Goal: Information Seeking & Learning: Learn about a topic

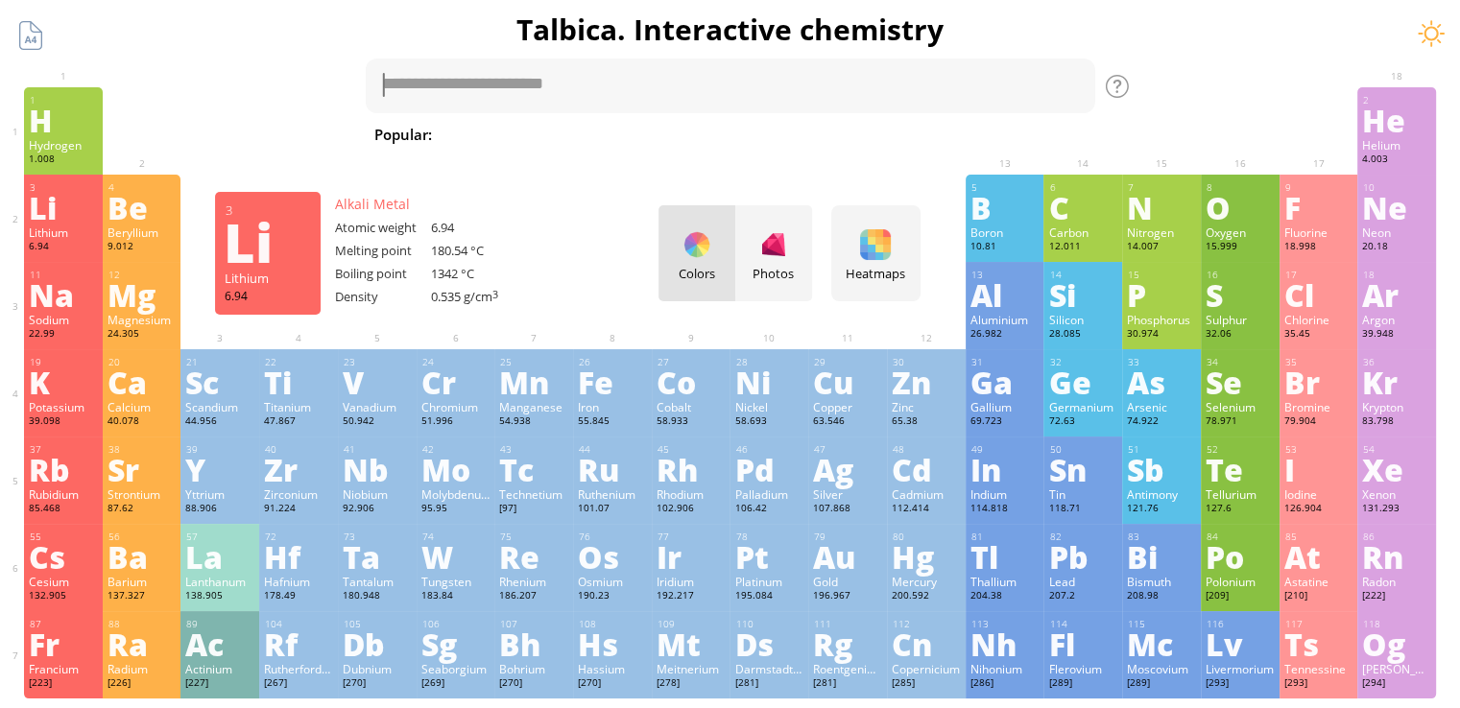
click at [56, 223] on div "Li" at bounding box center [63, 207] width 69 height 31
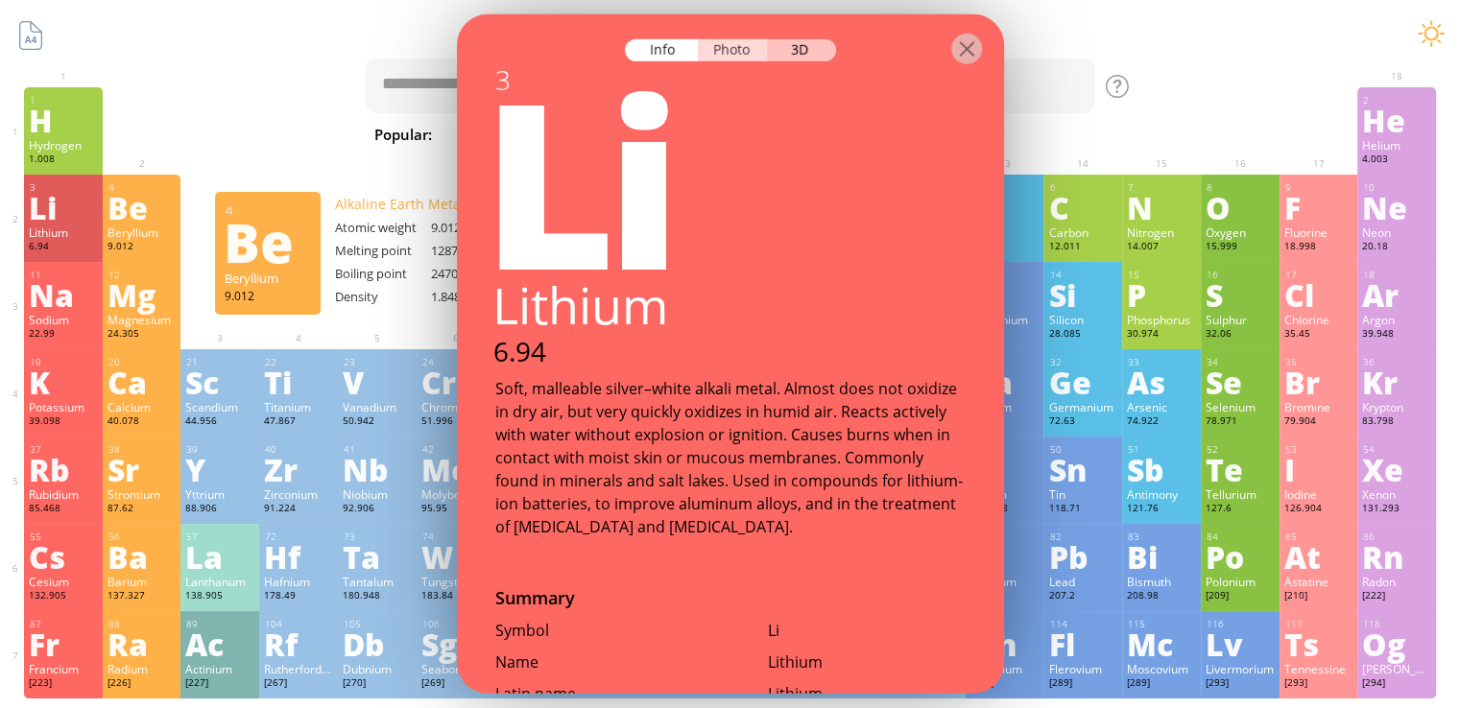
click at [747, 49] on div "Photo" at bounding box center [732, 50] width 69 height 22
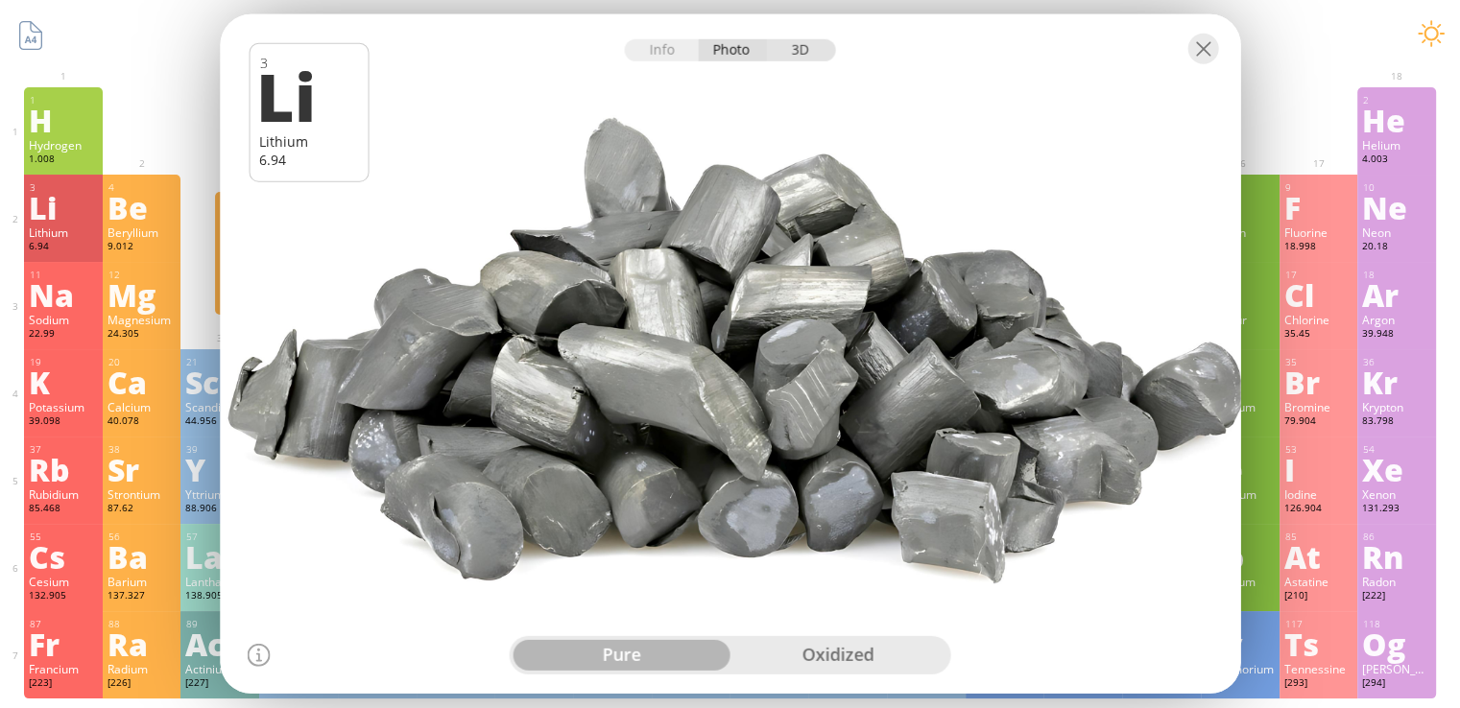
click at [812, 52] on div "3D" at bounding box center [801, 50] width 69 height 22
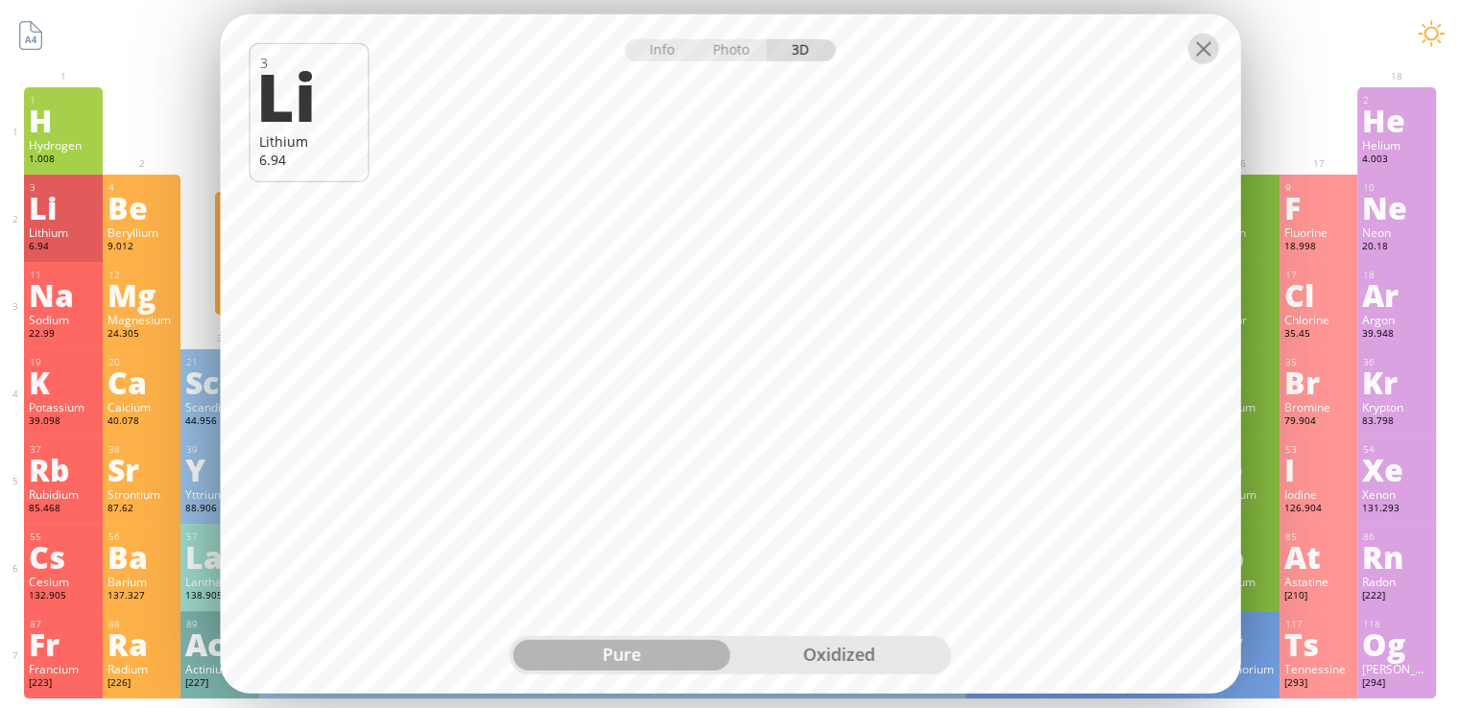
click at [1208, 47] on div at bounding box center [1203, 49] width 31 height 31
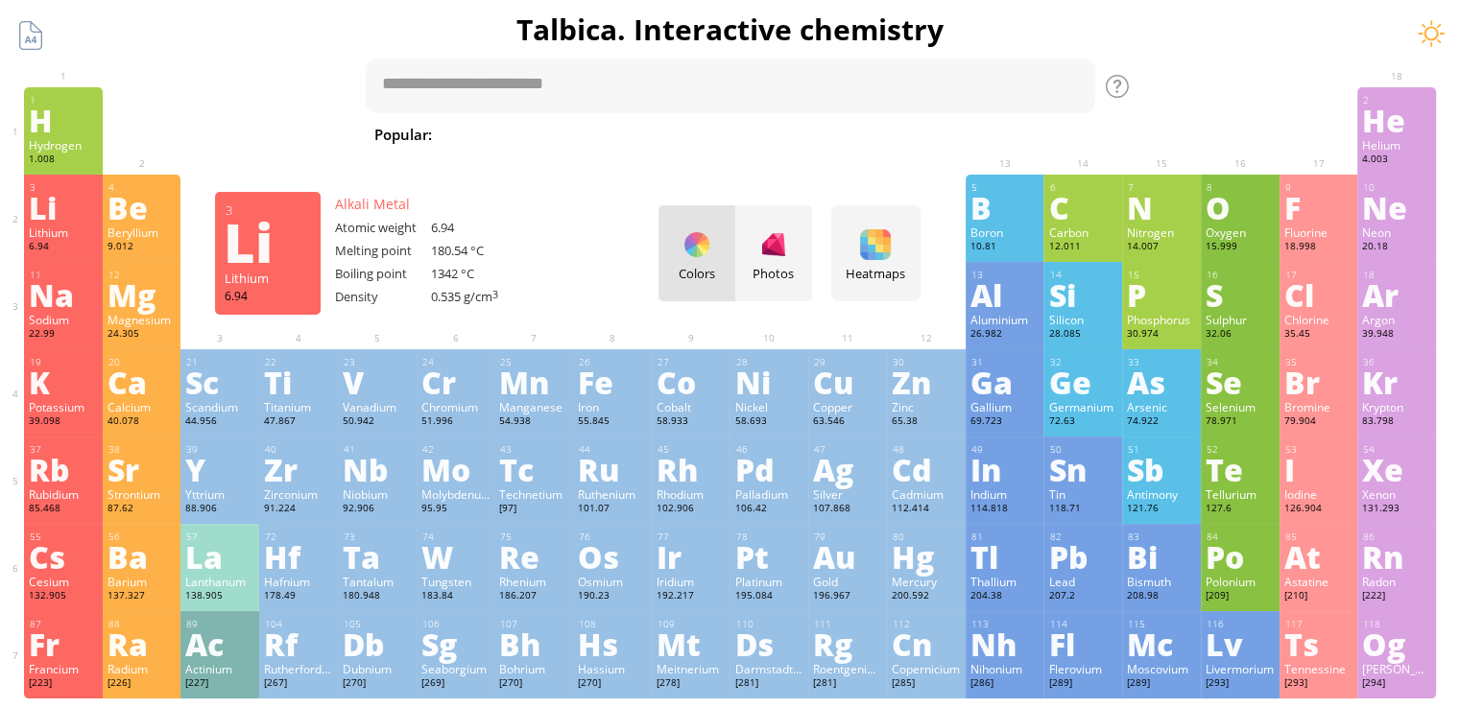
click at [81, 194] on div "Li" at bounding box center [63, 207] width 69 height 31
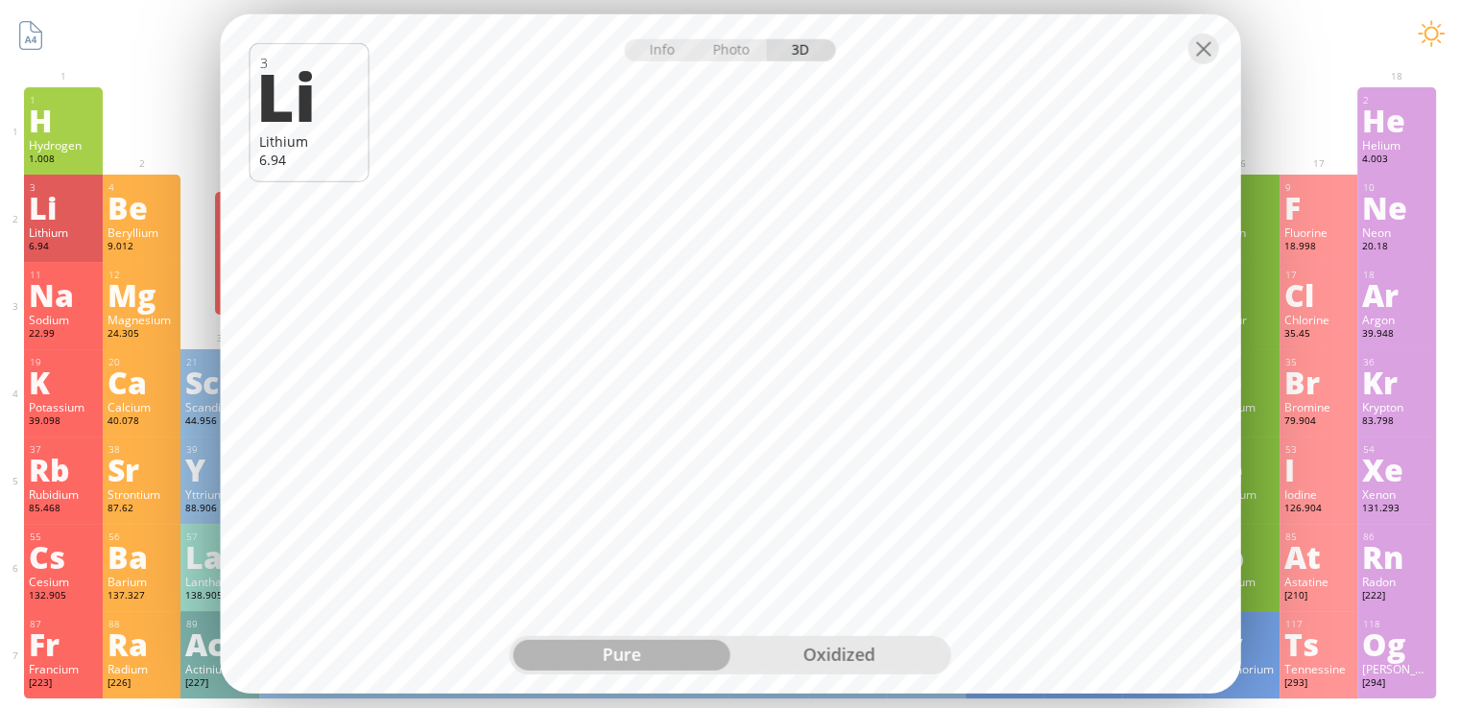
click at [803, 51] on div "Info Photo 3D" at bounding box center [730, 50] width 211 height 22
click at [848, 657] on div "oxidized" at bounding box center [839, 655] width 217 height 31
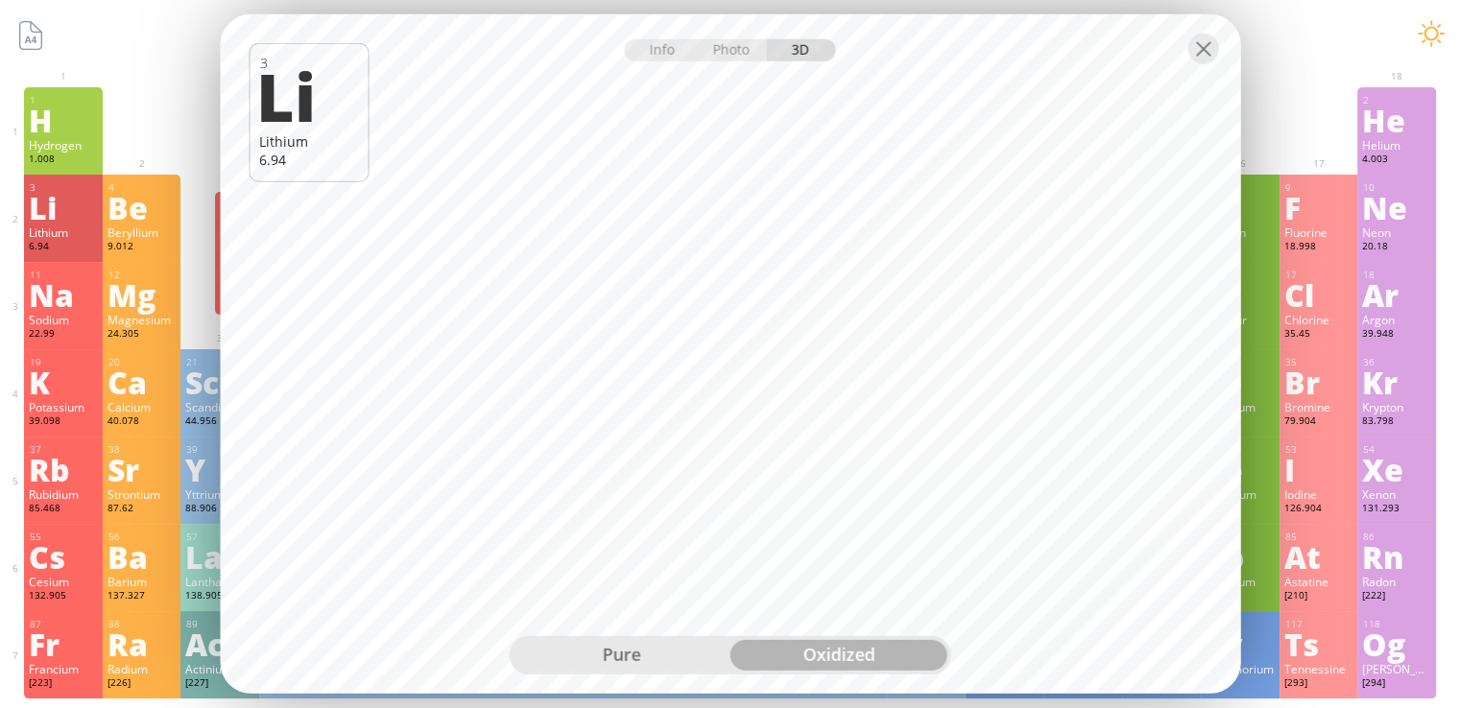
click at [665, 660] on div "pure" at bounding box center [622, 655] width 217 height 31
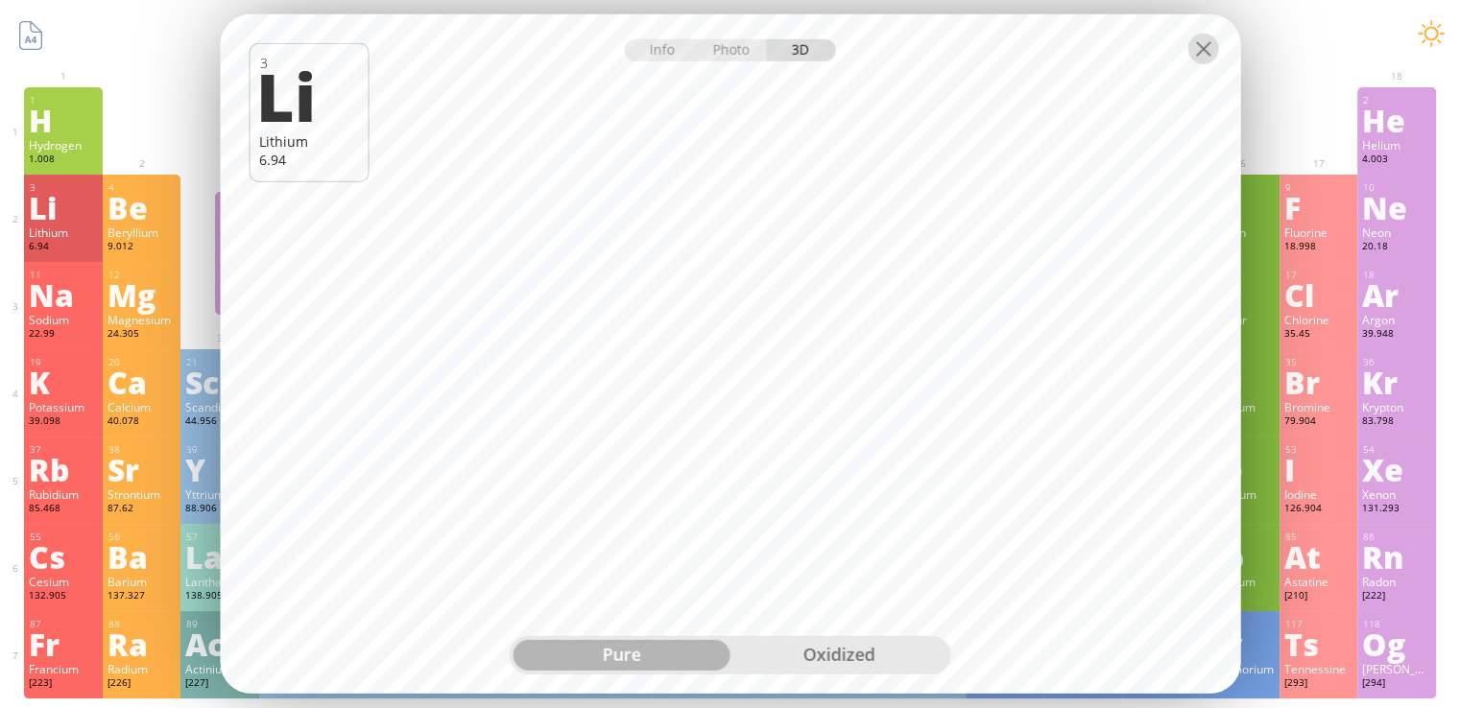
click at [1197, 49] on div at bounding box center [1203, 49] width 31 height 31
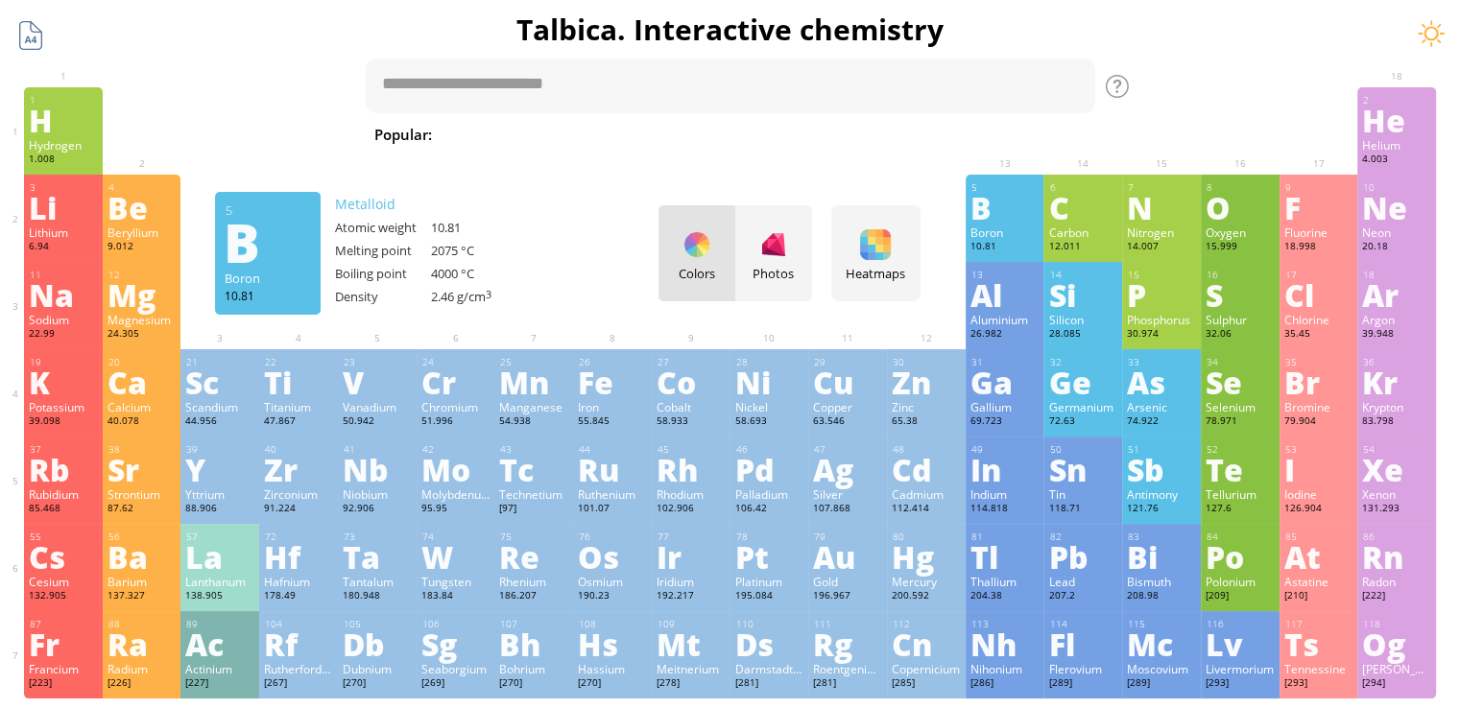
click at [25, 36] on div at bounding box center [30, 35] width 36 height 36
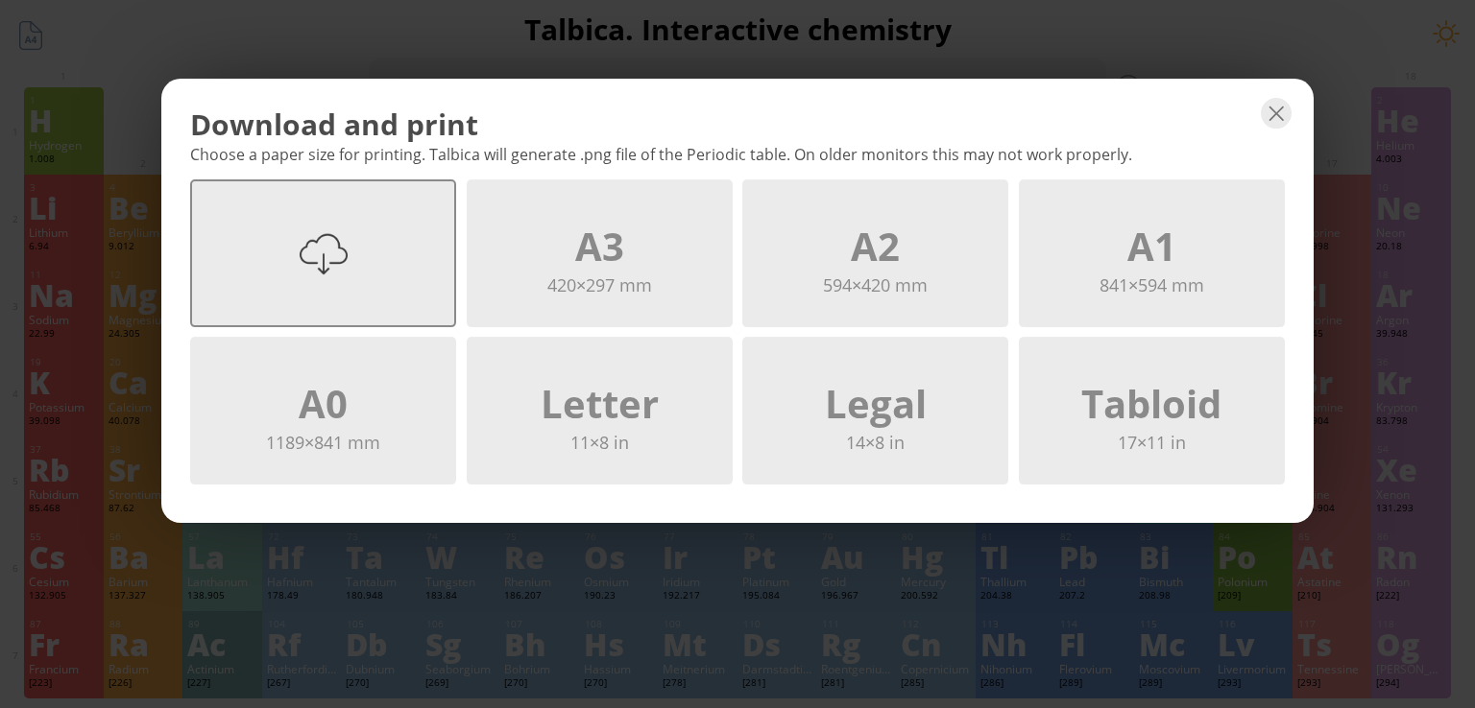
click at [380, 233] on div "A4 297×210 mm" at bounding box center [323, 254] width 266 height 148
click at [1279, 108] on div at bounding box center [1276, 113] width 31 height 31
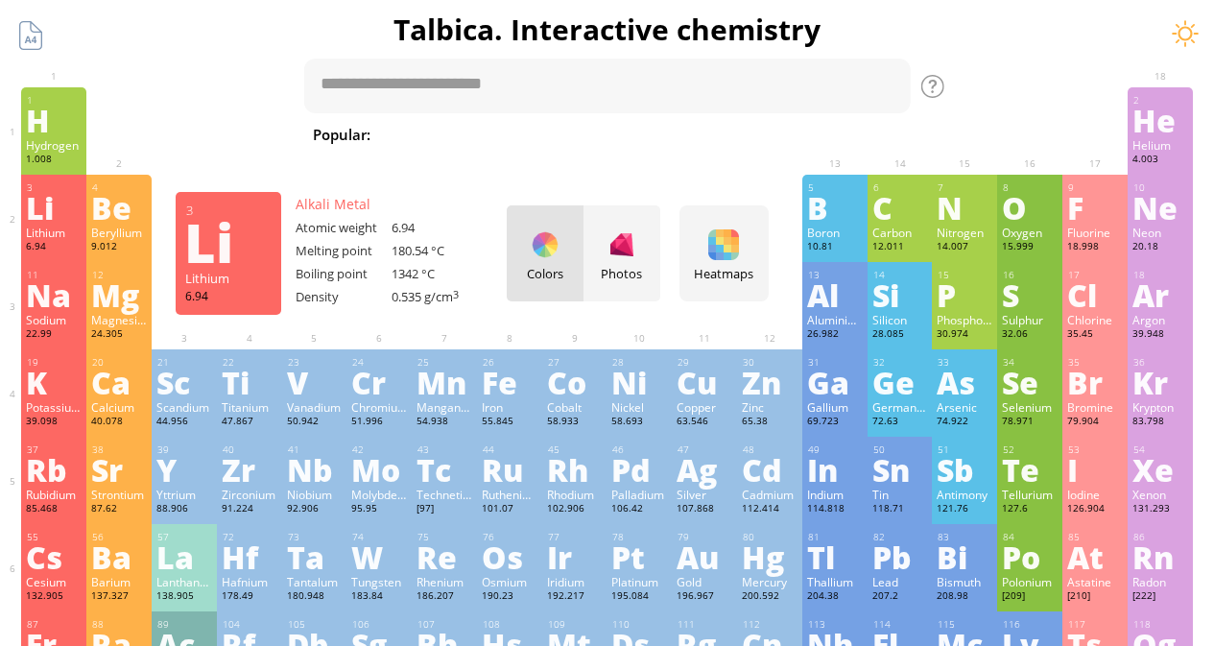
click at [62, 211] on div "Li" at bounding box center [54, 207] width 56 height 31
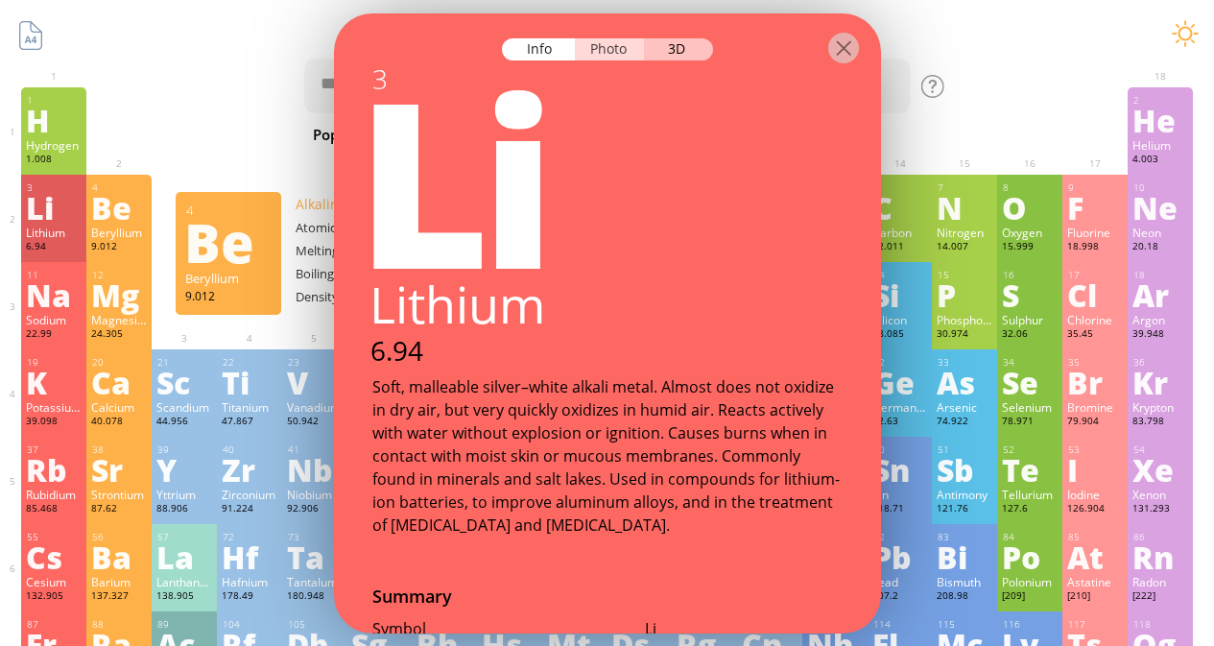
click at [635, 47] on div "Photo" at bounding box center [609, 48] width 69 height 22
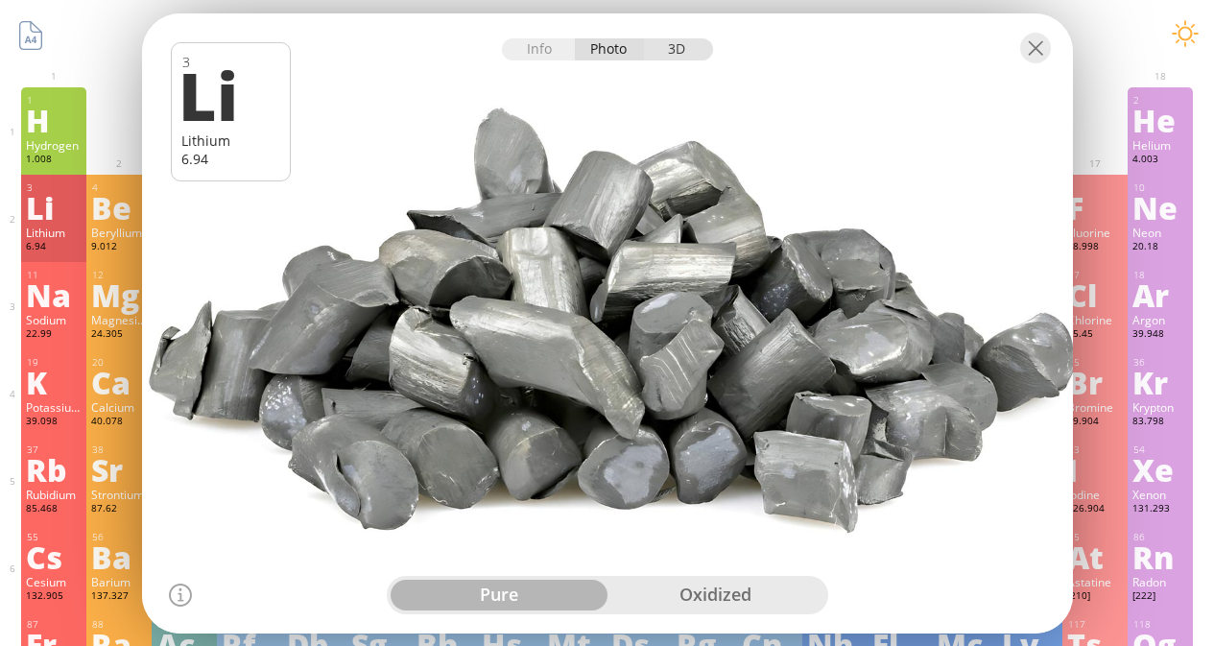
click at [687, 48] on div "3D" at bounding box center [678, 48] width 69 height 22
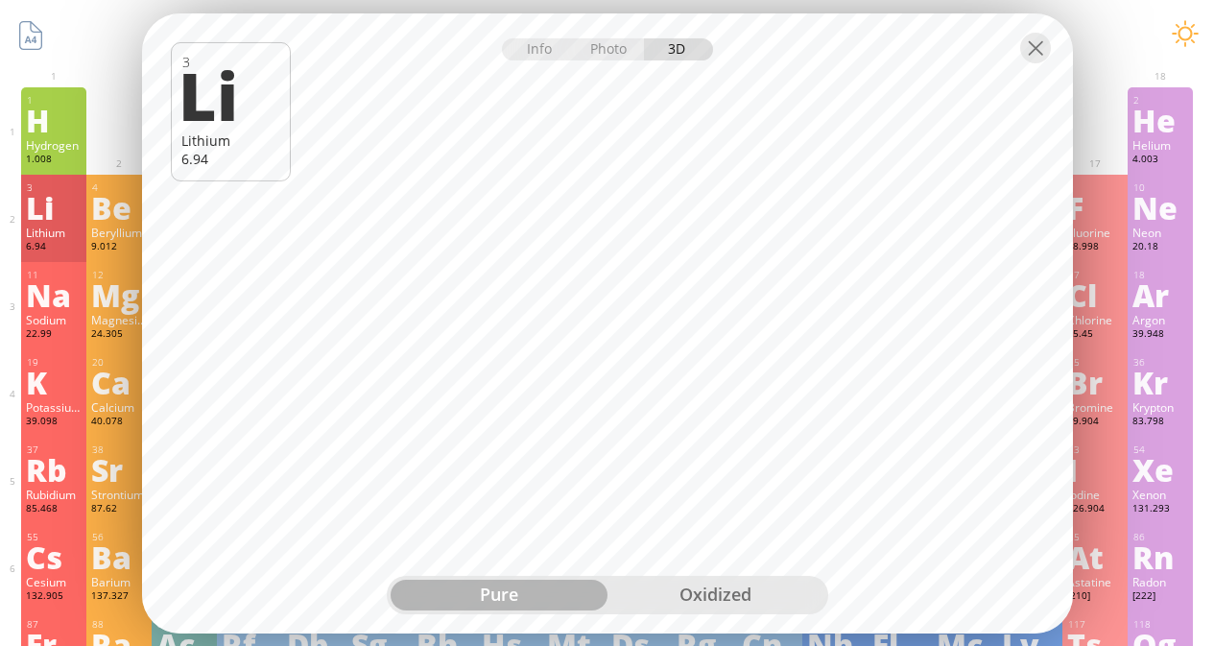
click at [693, 587] on div "oxidized" at bounding box center [716, 595] width 217 height 31
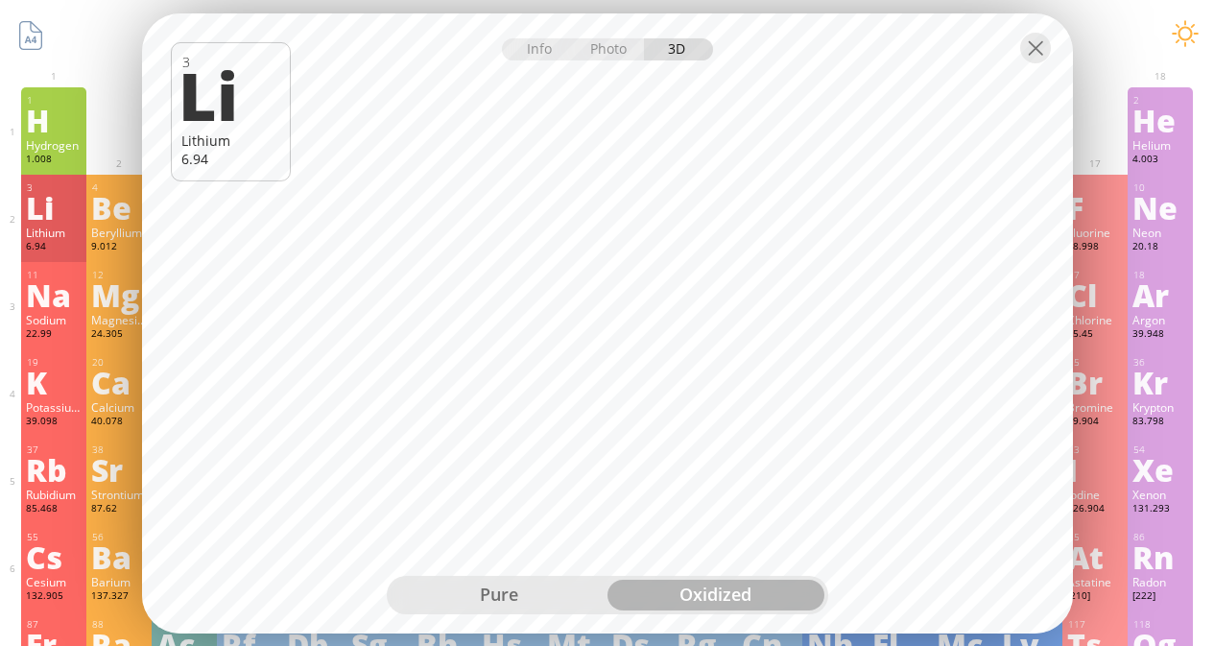
click at [522, 601] on div "pure" at bounding box center [499, 595] width 217 height 31
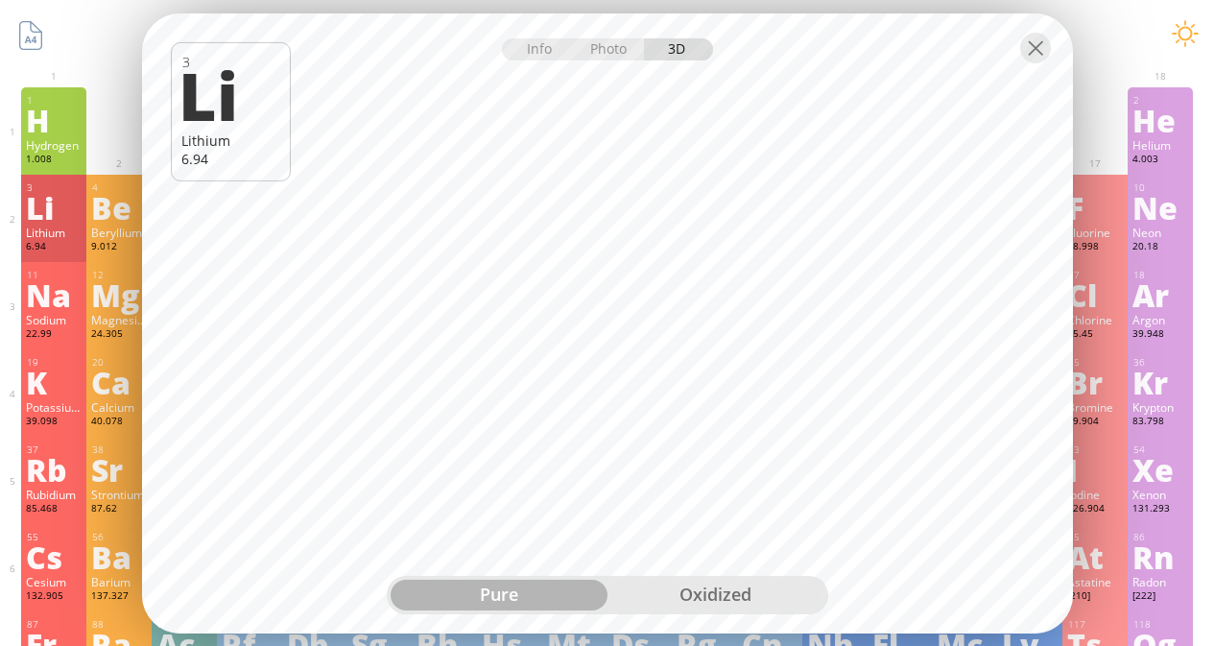
click at [667, 587] on div "oxidized" at bounding box center [716, 595] width 217 height 31
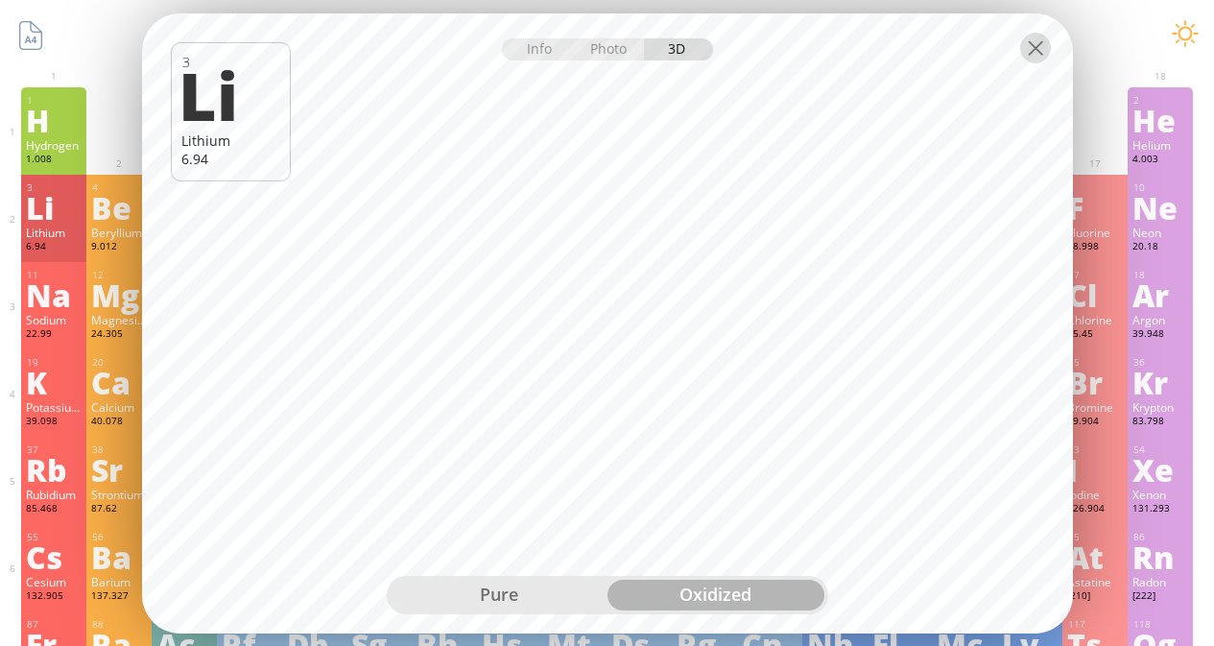
click at [1025, 49] on div at bounding box center [1035, 47] width 31 height 31
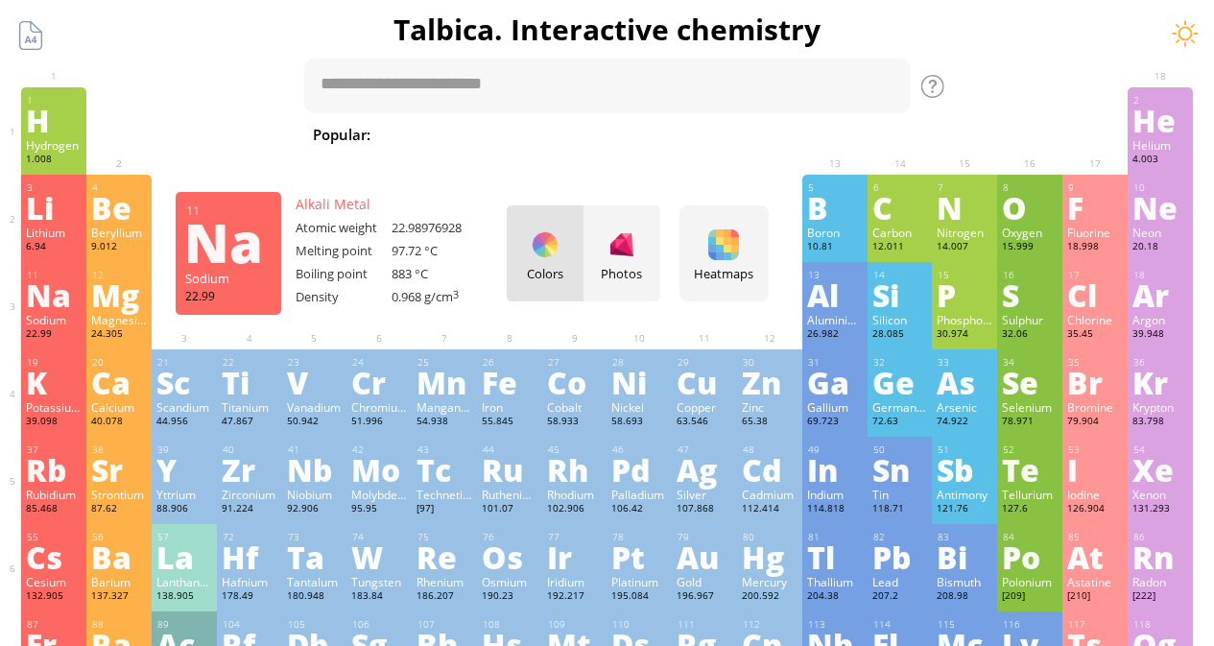
click at [45, 290] on div "Na" at bounding box center [54, 294] width 56 height 31
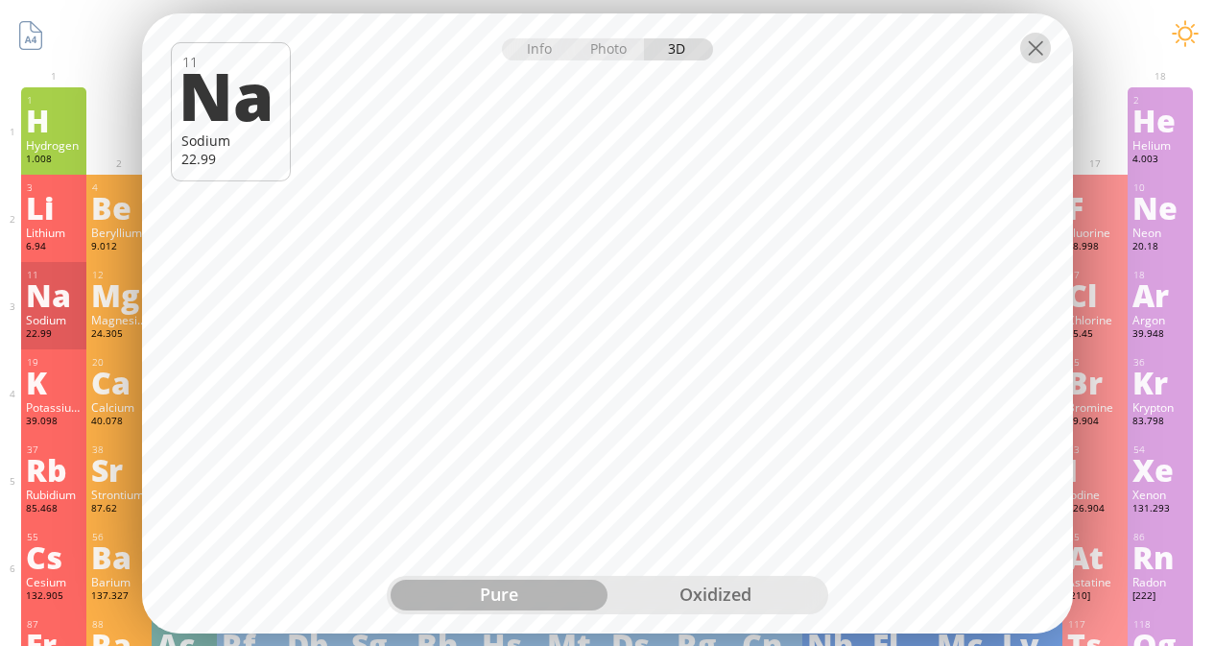
click at [1029, 52] on div at bounding box center [1035, 47] width 31 height 31
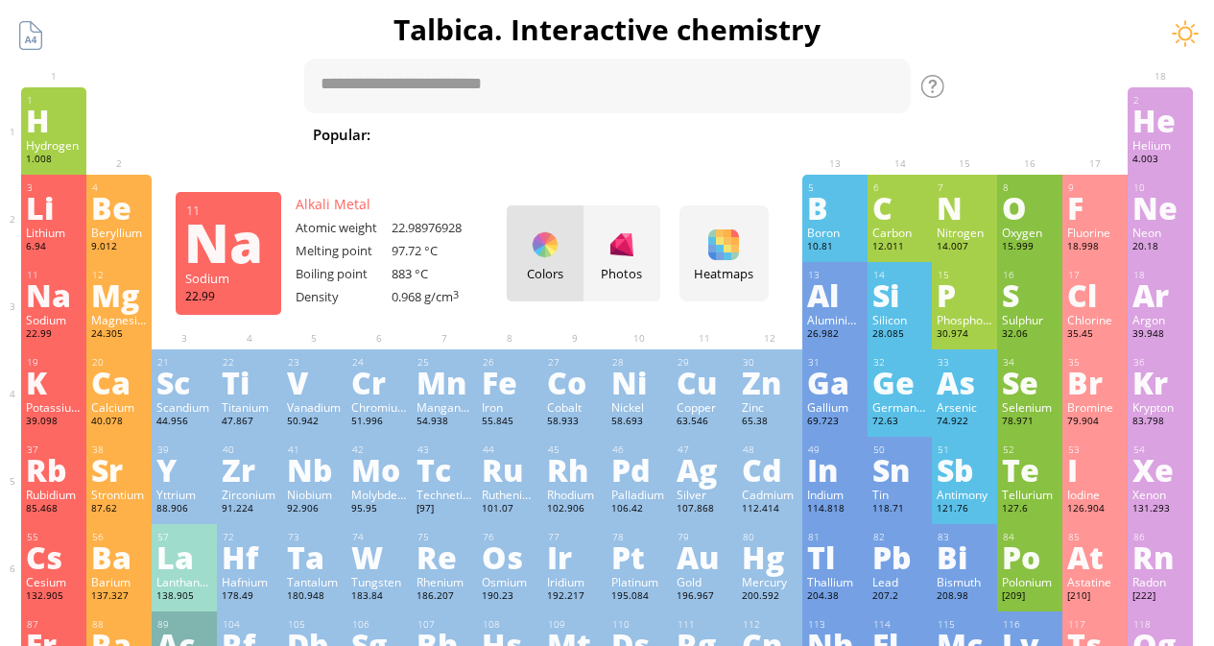
click at [46, 301] on div "Na" at bounding box center [54, 294] width 56 height 31
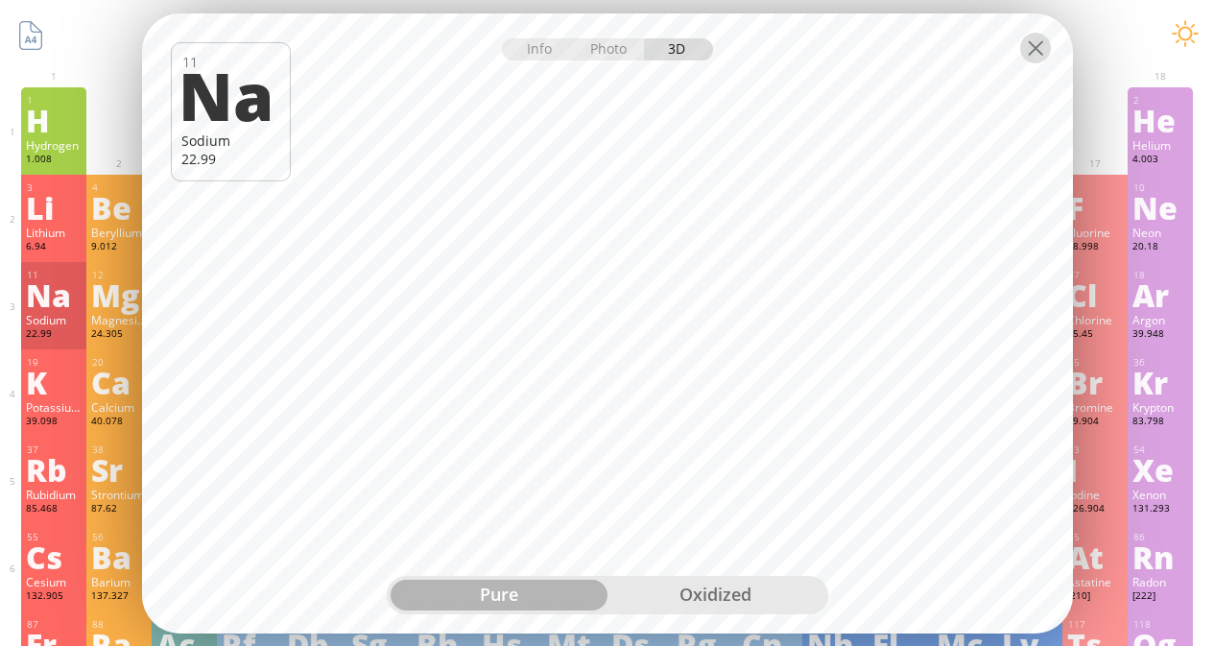
click at [1042, 48] on div at bounding box center [1035, 47] width 31 height 31
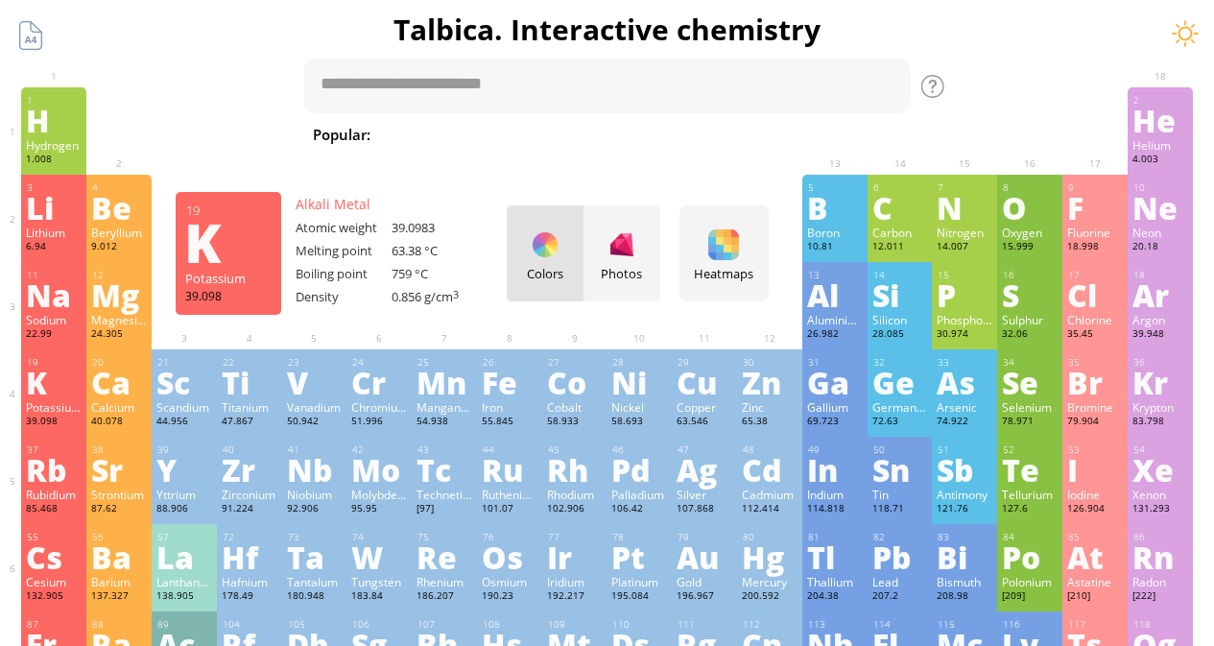
click at [51, 389] on div "K" at bounding box center [54, 382] width 56 height 31
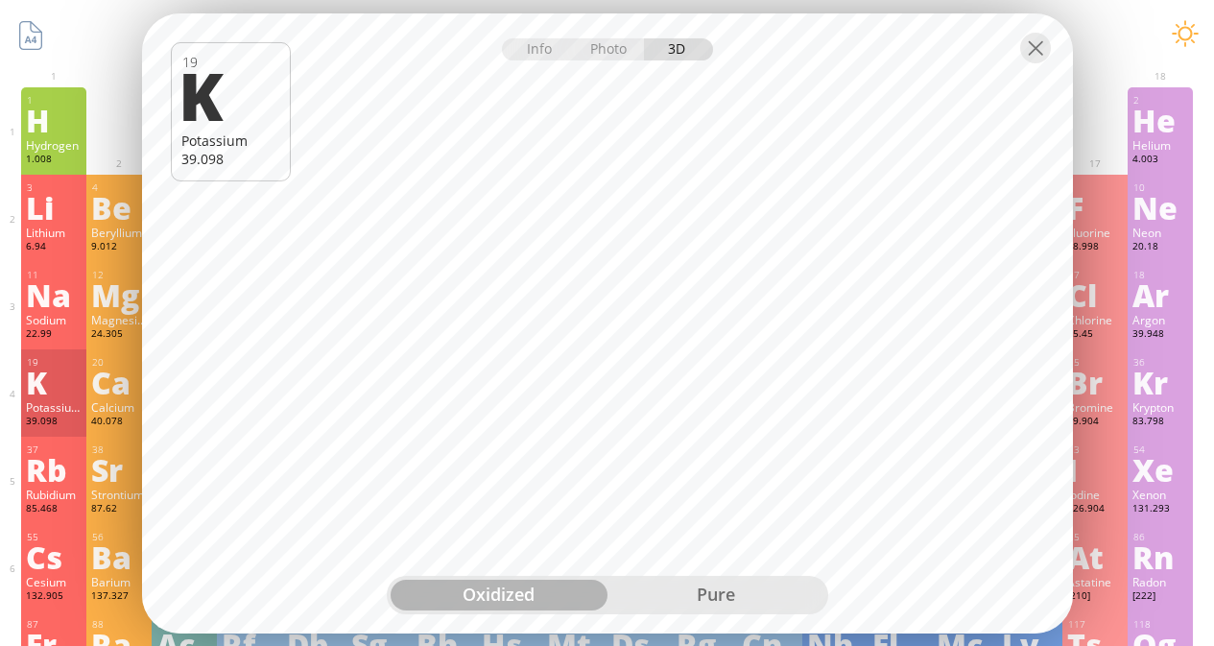
click at [731, 590] on div "pure" at bounding box center [716, 595] width 217 height 31
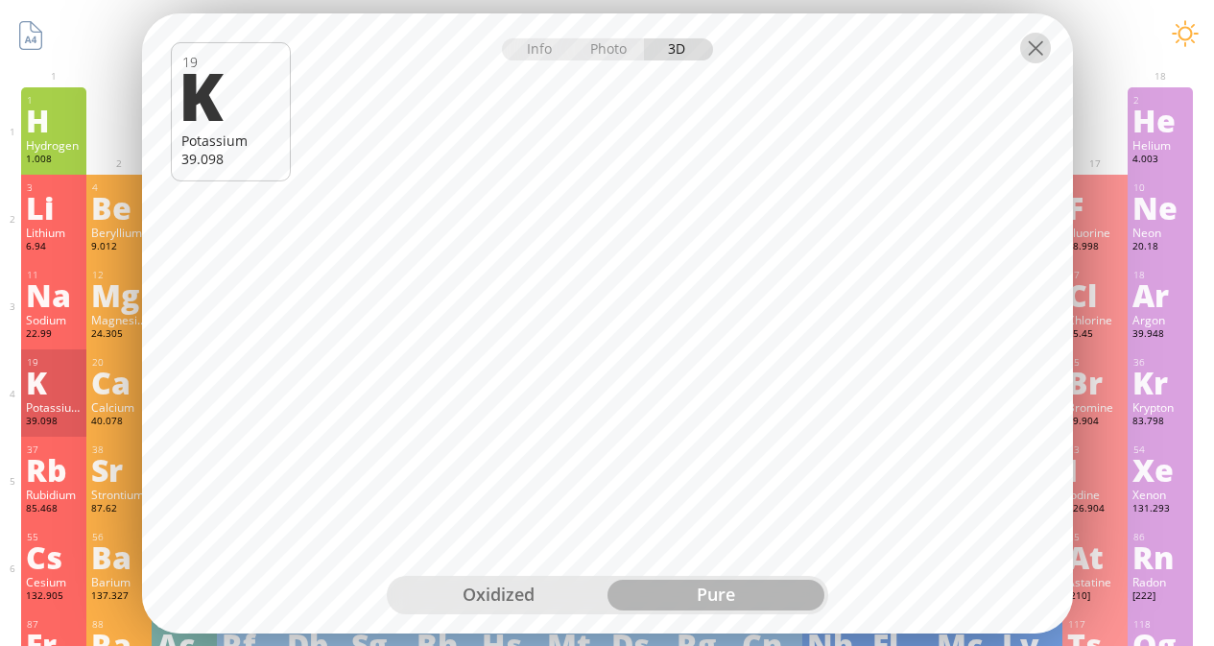
click at [1039, 53] on div at bounding box center [1035, 47] width 31 height 31
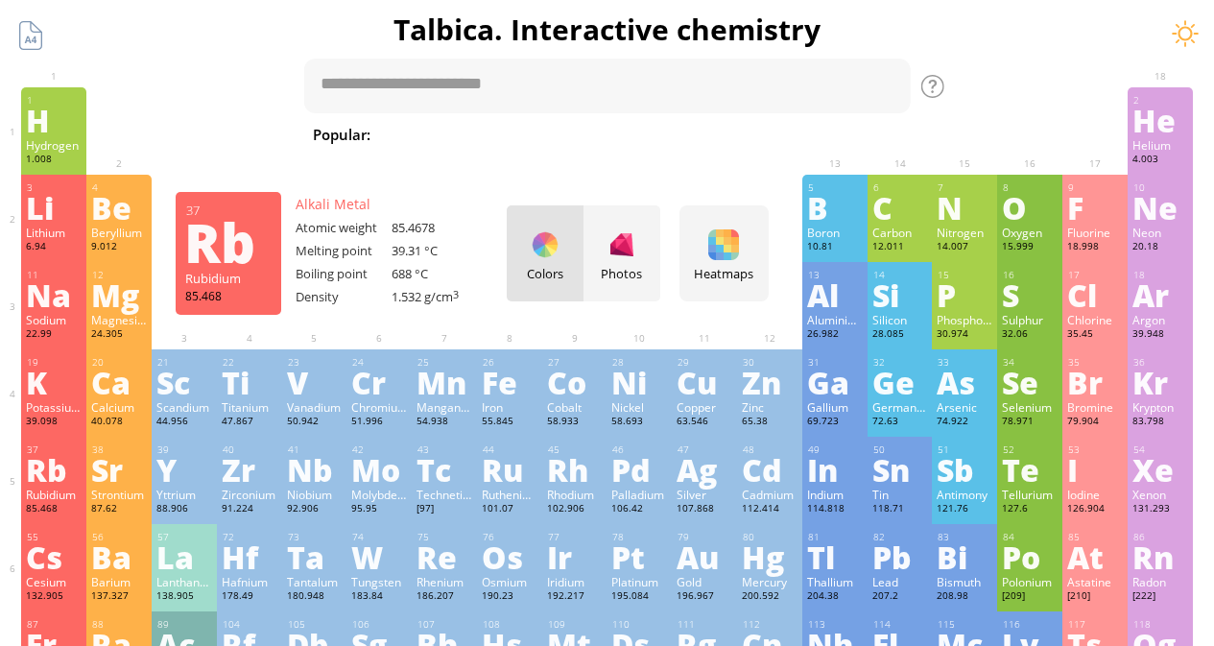
click at [37, 446] on div "37" at bounding box center [54, 450] width 55 height 12
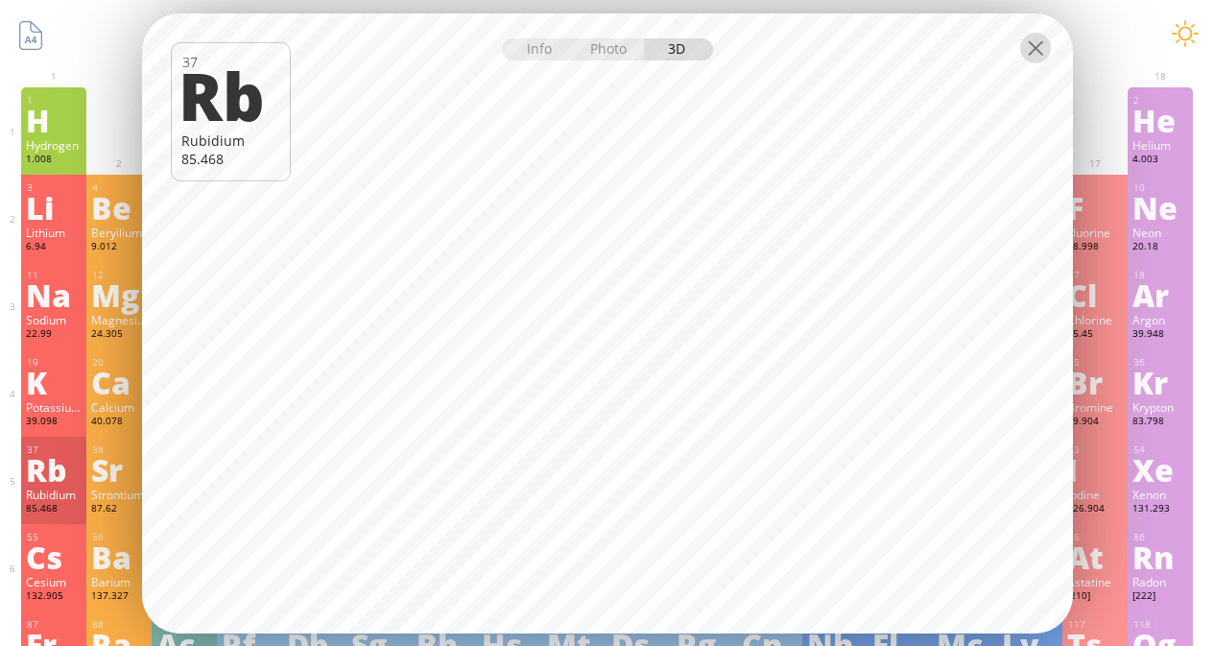
click at [1035, 49] on div at bounding box center [1035, 47] width 31 height 31
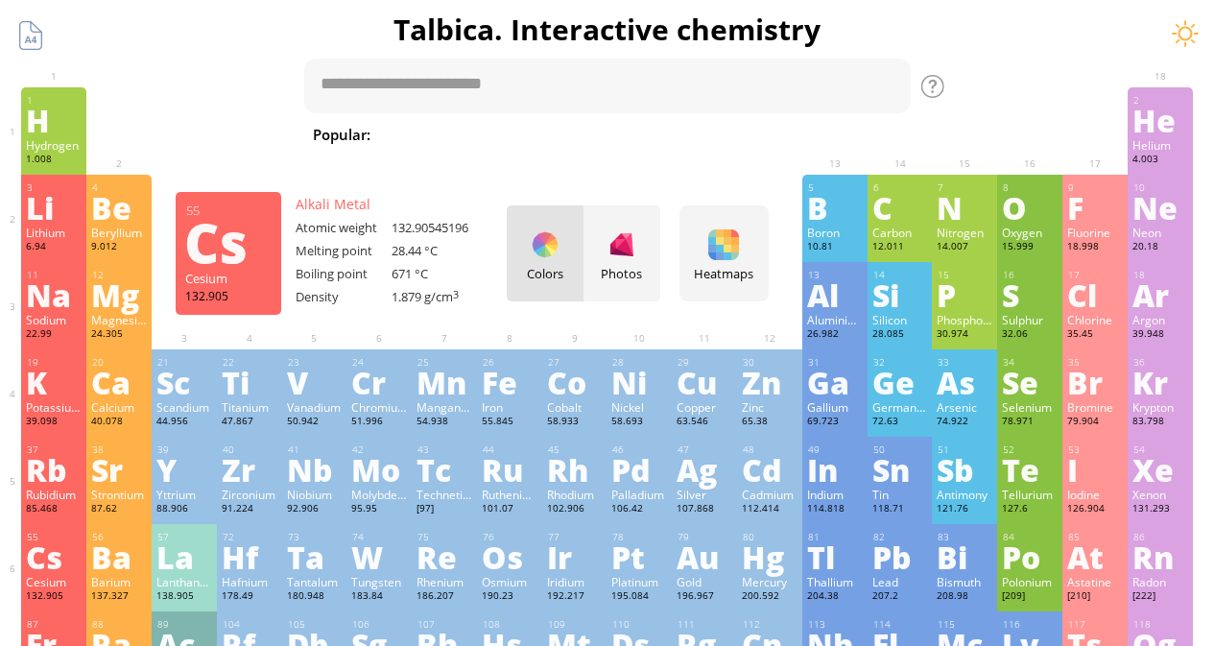
click at [61, 562] on div "Cs" at bounding box center [54, 556] width 56 height 31
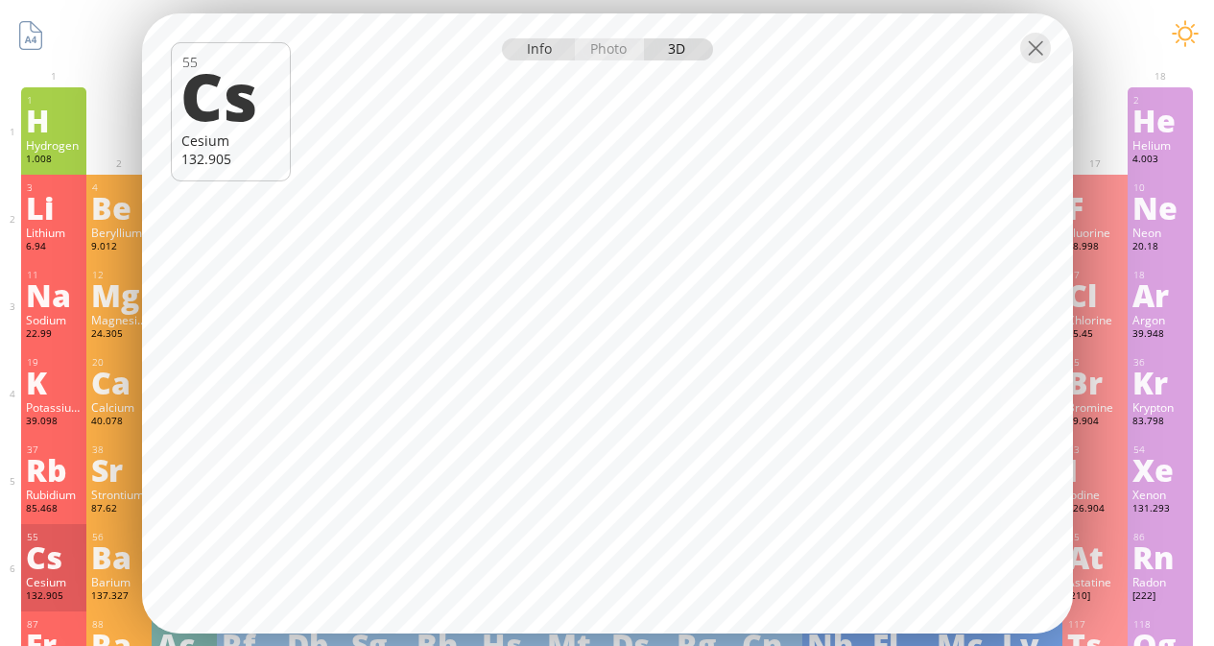
click at [528, 43] on div "Info" at bounding box center [539, 48] width 74 height 22
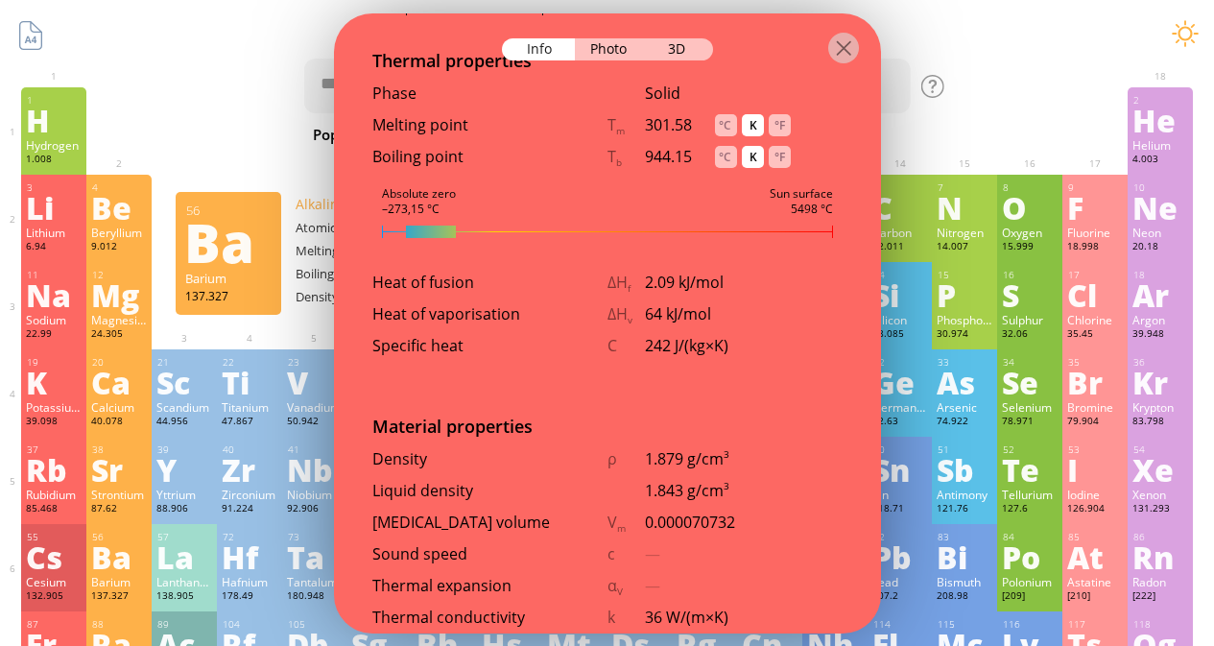
scroll to position [2272, 0]
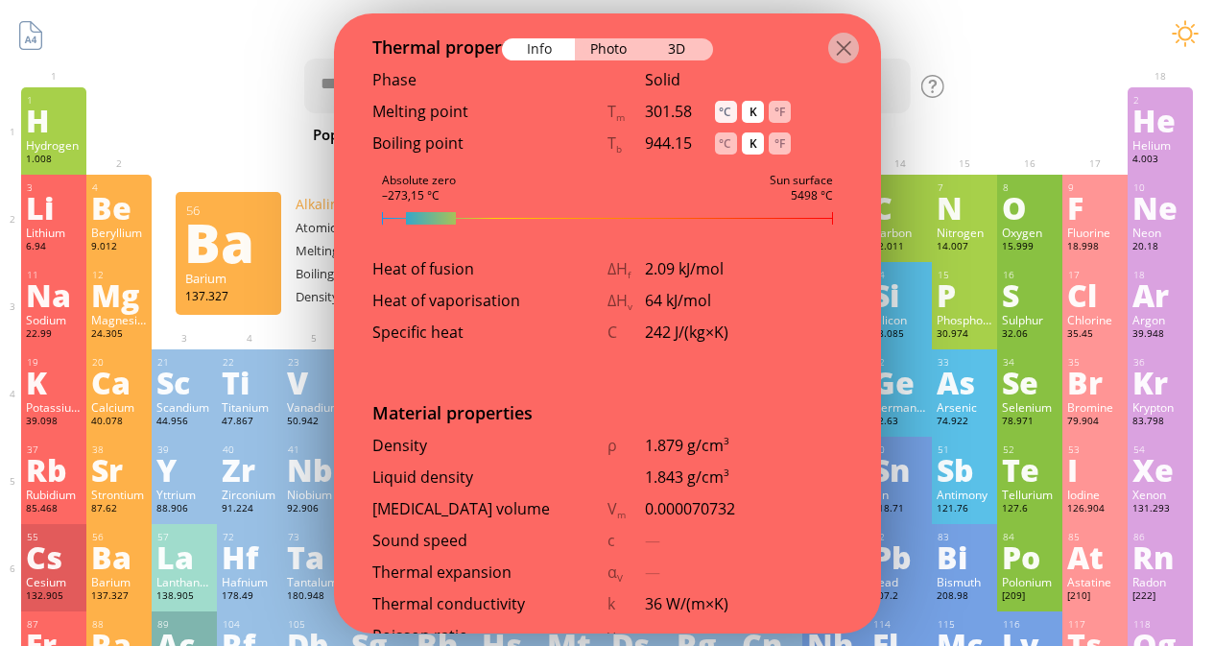
click at [723, 105] on div "°C" at bounding box center [726, 112] width 22 height 22
click at [686, 51] on div "3D" at bounding box center [678, 48] width 69 height 22
